Goal: Task Accomplishment & Management: Use online tool/utility

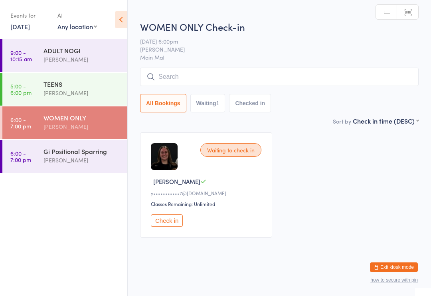
click at [207, 106] on button "Waiting 1" at bounding box center [208, 103] width 35 height 18
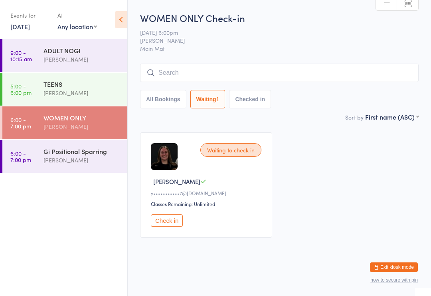
click at [252, 102] on button "Checked in" at bounding box center [250, 99] width 42 height 18
select select "5"
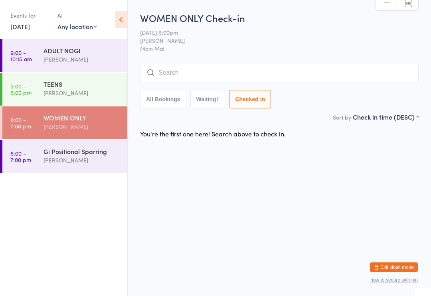
click at [258, 68] on input "search" at bounding box center [279, 73] width 279 height 18
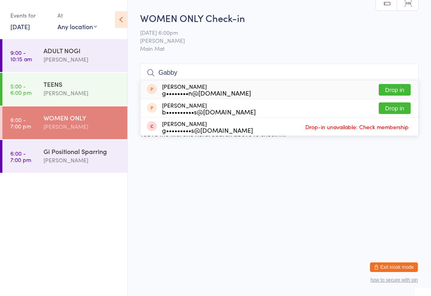
type input "Gabby"
click at [312, 127] on span "Drop-in unavailable: Check membership" at bounding box center [357, 127] width 107 height 12
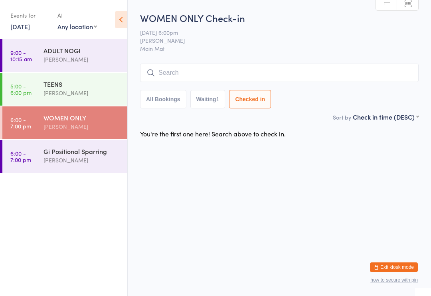
click at [58, 151] on div "Gi Positional Sparring" at bounding box center [82, 151] width 77 height 9
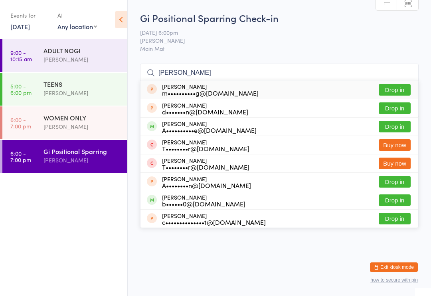
type input "[PERSON_NAME]"
click at [398, 127] on button "Drop in" at bounding box center [395, 127] width 32 height 12
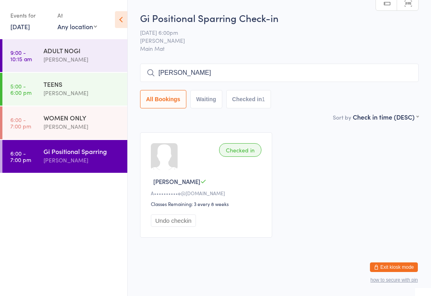
type input "[PERSON_NAME]"
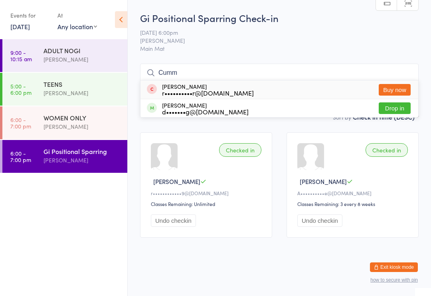
type input "Cumm"
click at [401, 106] on button "Drop in" at bounding box center [395, 108] width 32 height 12
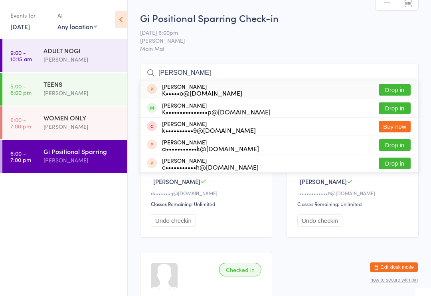
type input "[PERSON_NAME]"
click at [396, 105] on button "Drop in" at bounding box center [395, 108] width 32 height 12
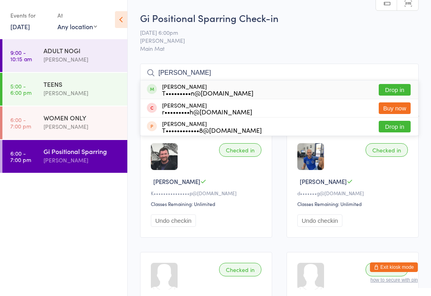
type input "[PERSON_NAME]"
click at [408, 82] on div "[PERSON_NAME] T•••••••••n@[DOMAIN_NAME] Drop in" at bounding box center [280, 89] width 278 height 18
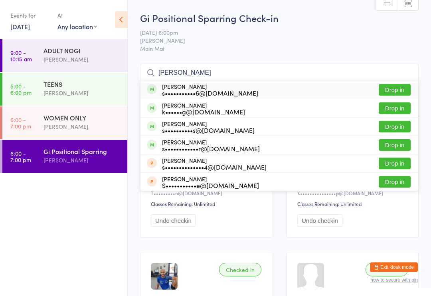
type input "[PERSON_NAME]"
click at [404, 85] on button "Drop in" at bounding box center [395, 90] width 32 height 12
